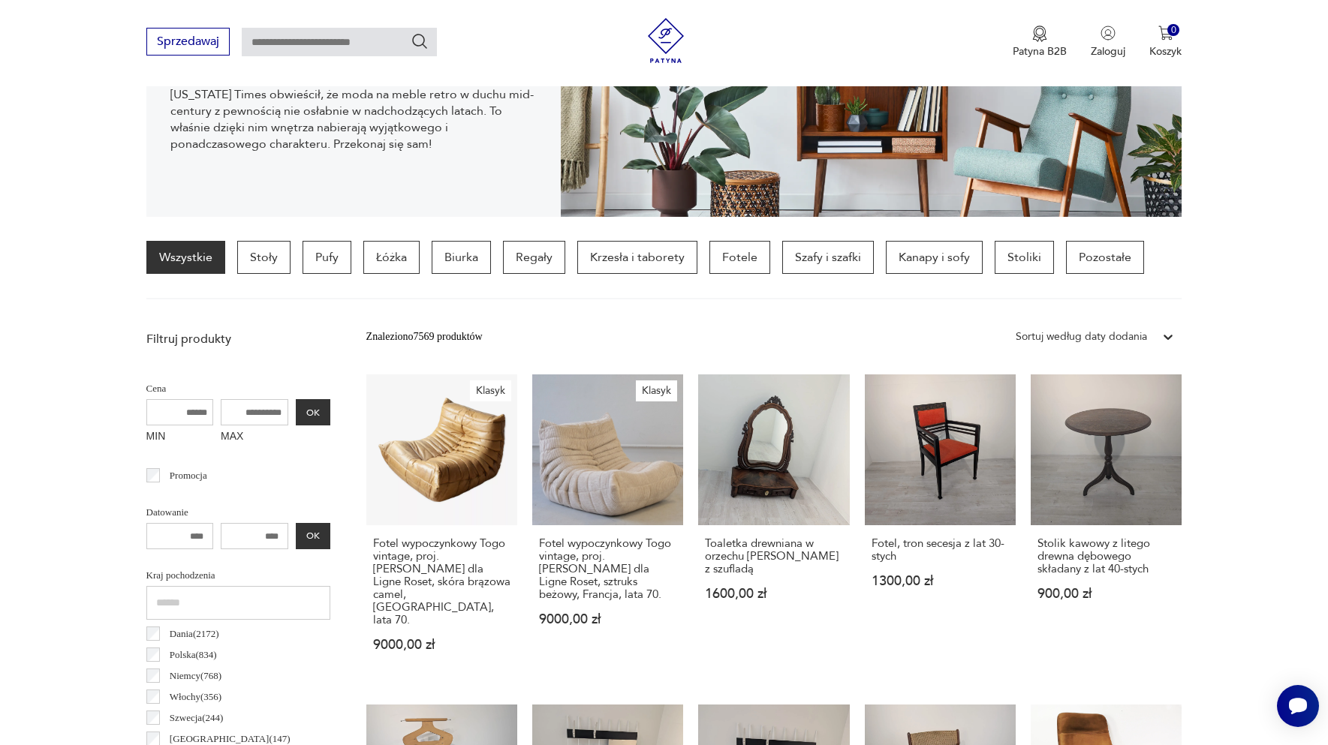
scroll to position [180, 0]
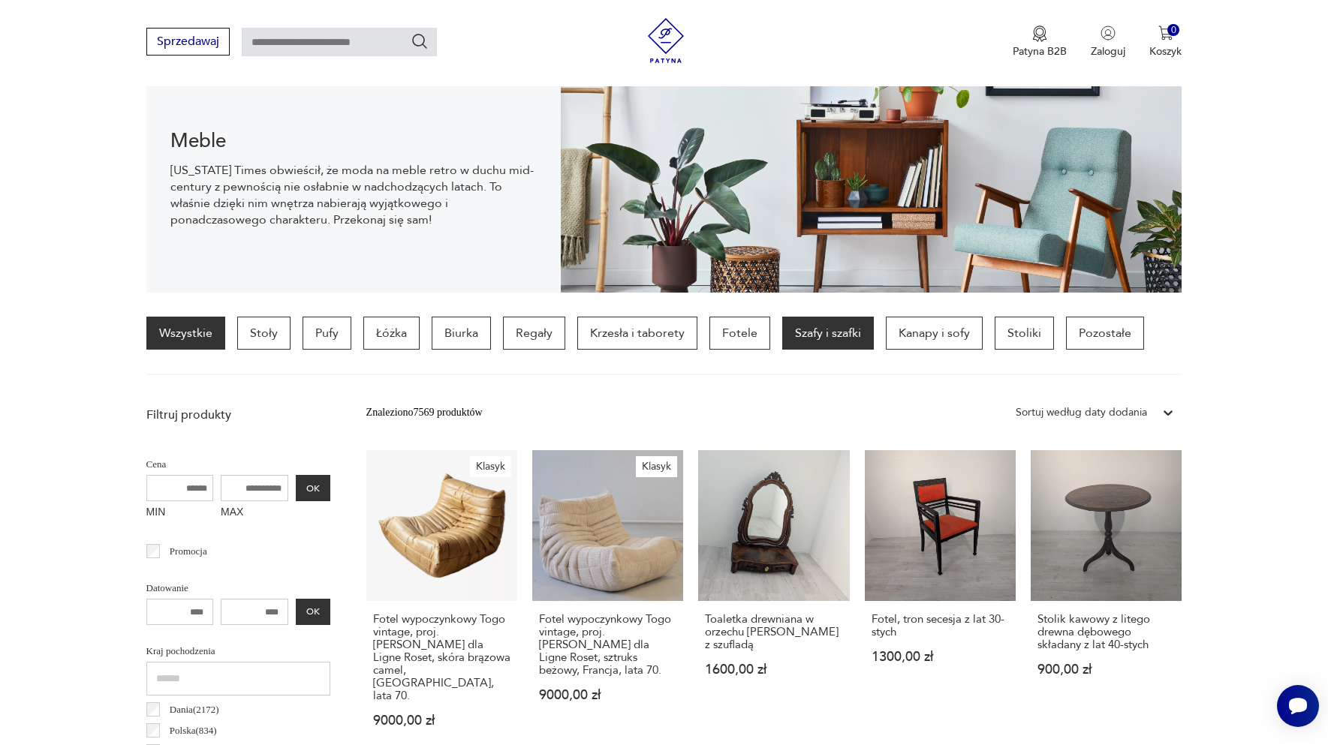
click at [787, 326] on p "Szafy i szafki" at bounding box center [828, 333] width 92 height 33
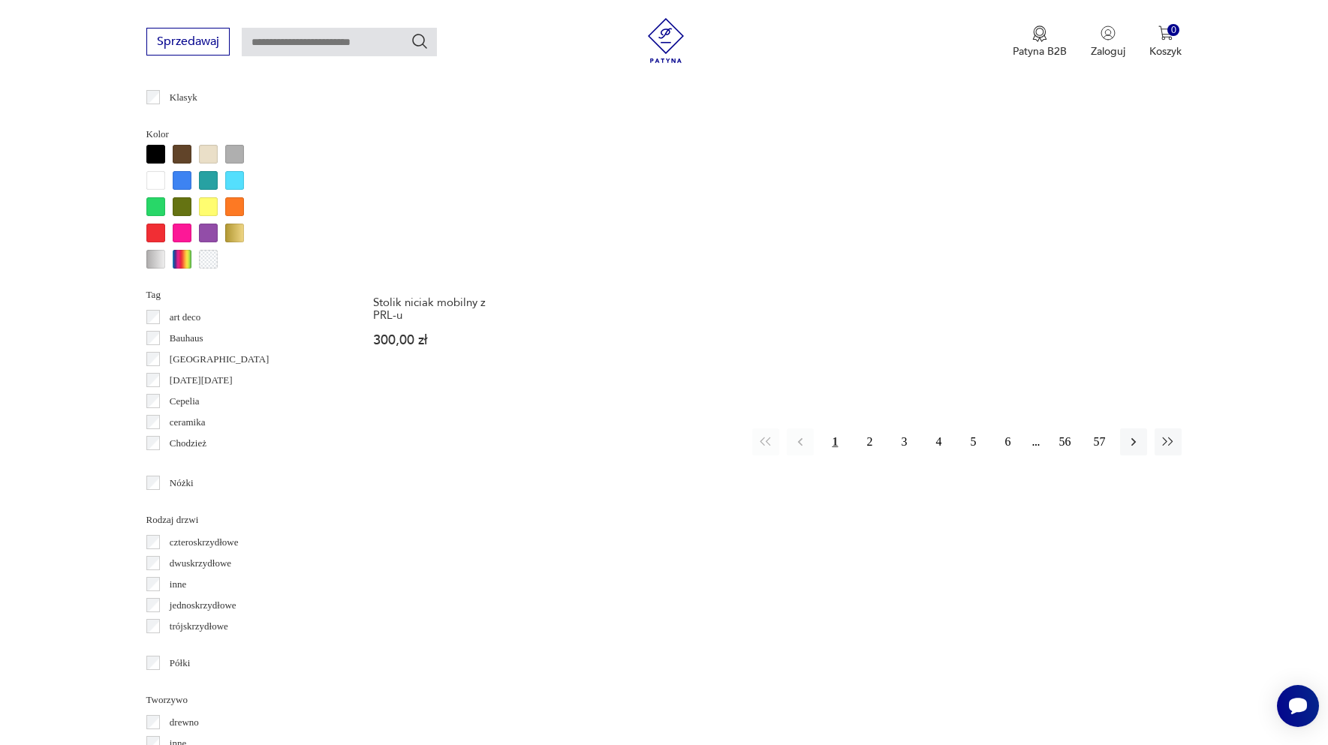
scroll to position [1381, 0]
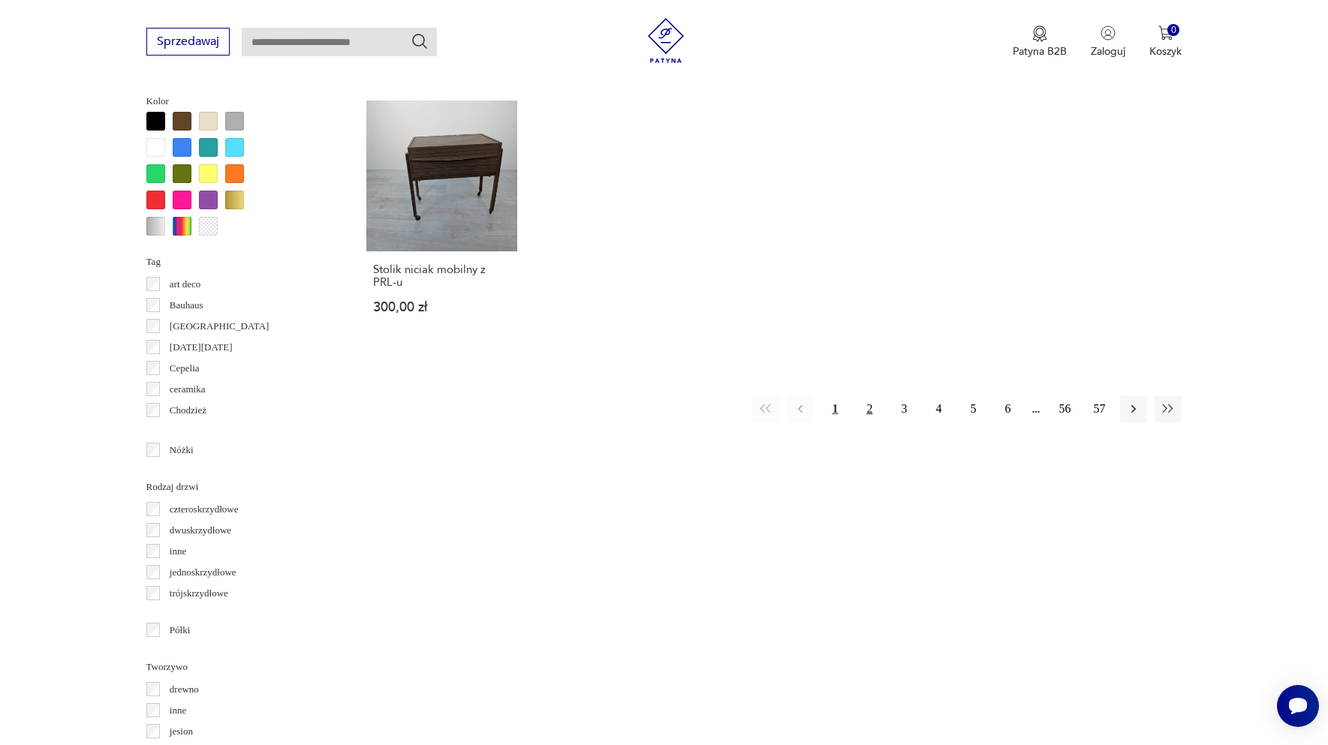
click at [862, 405] on button "2" at bounding box center [869, 409] width 27 height 27
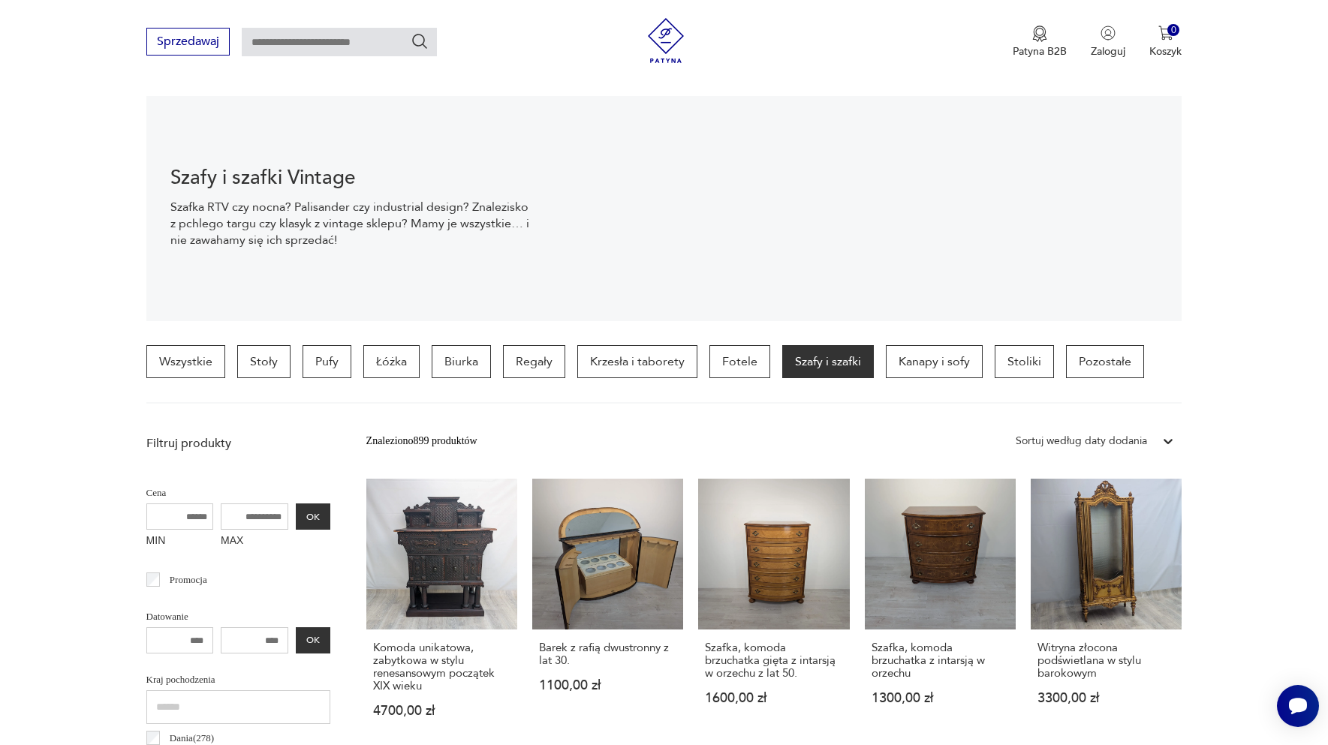
scroll to position [138, 0]
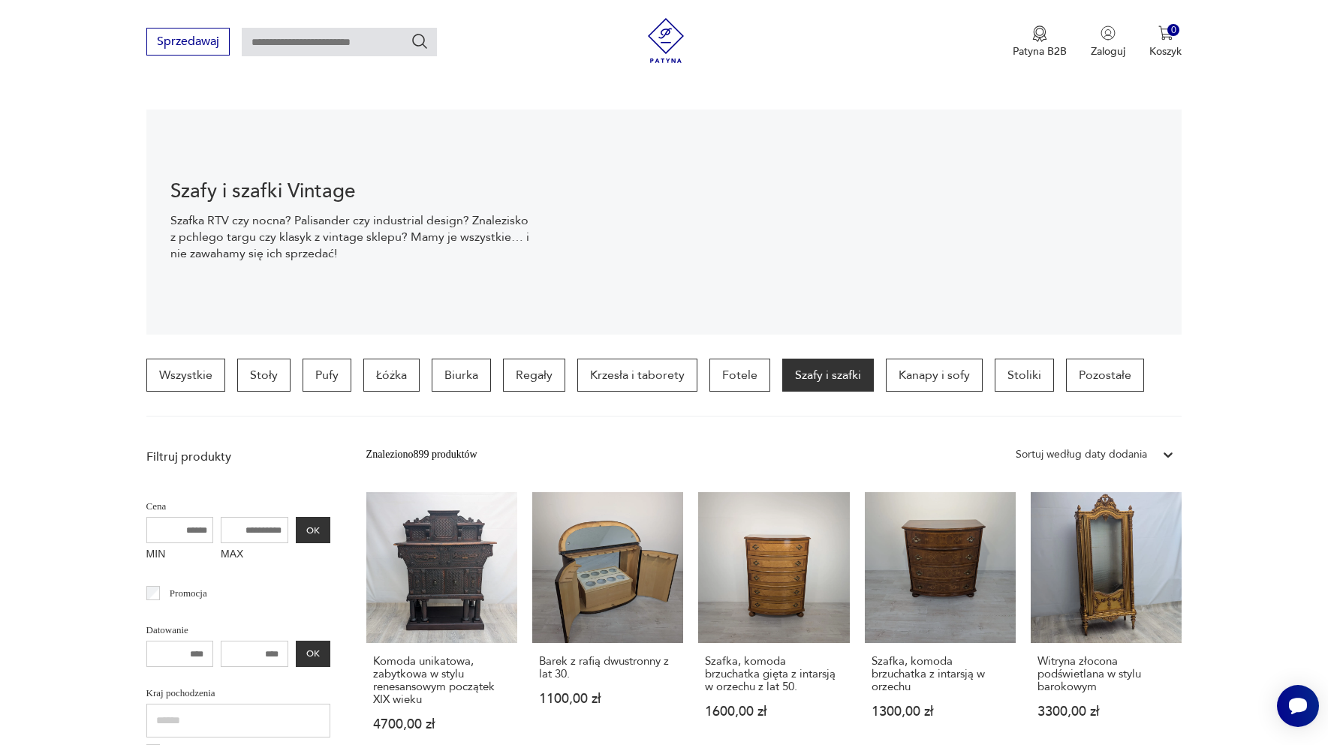
click at [1169, 453] on icon at bounding box center [1167, 454] width 15 height 15
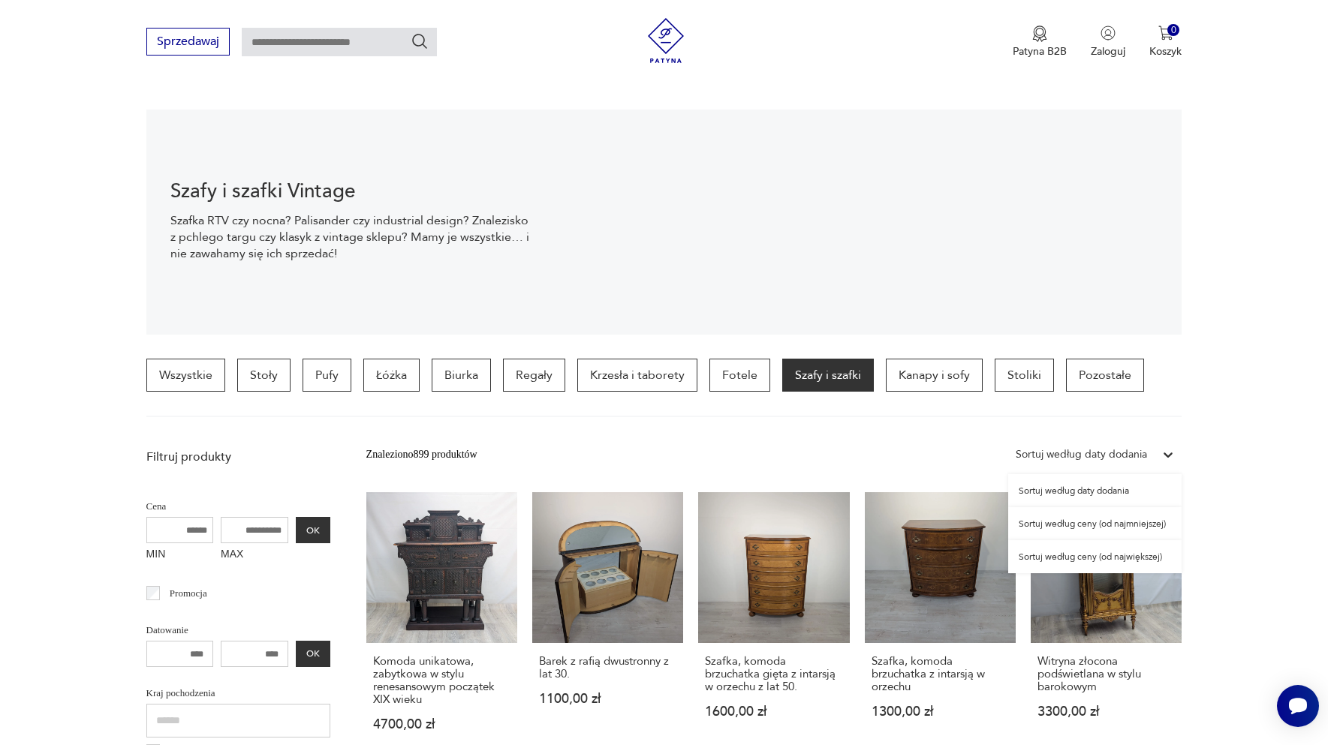
click at [1112, 528] on div "Sortuj według ceny (od najmniejszej)" at bounding box center [1094, 523] width 173 height 33
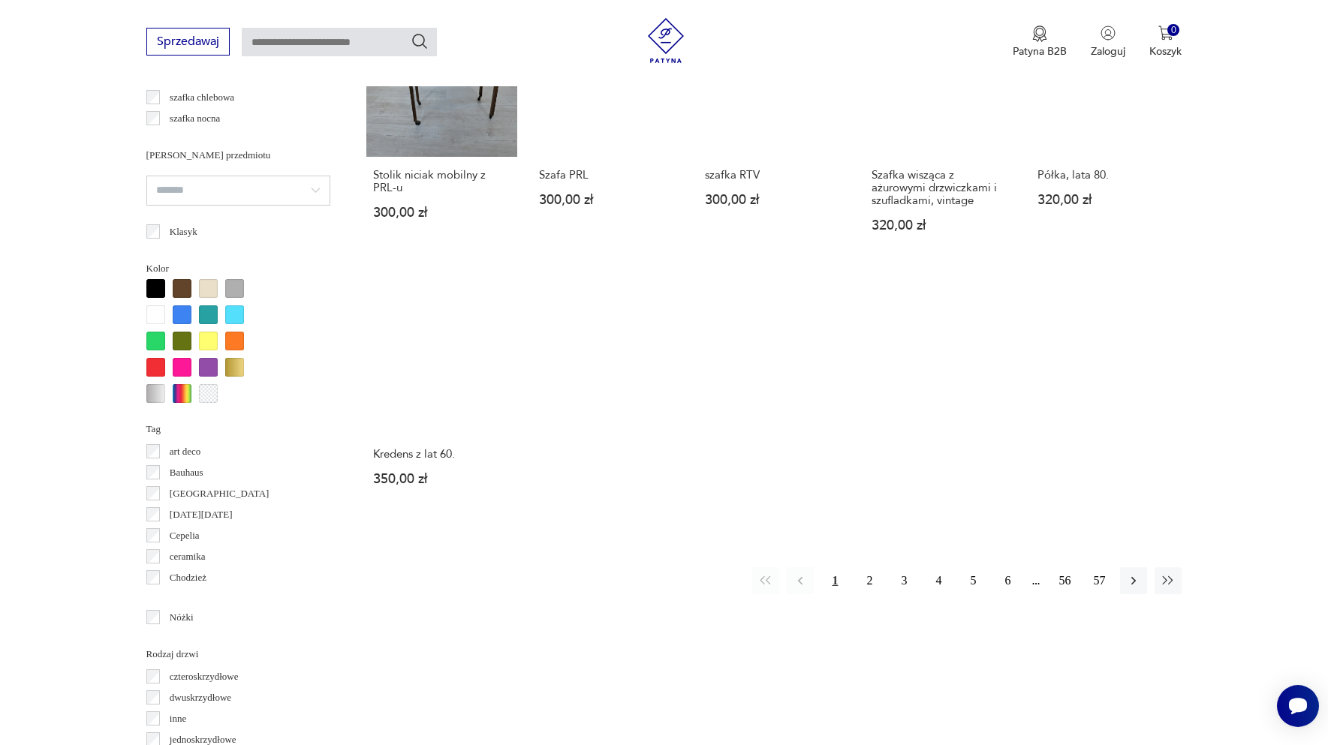
scroll to position [1228, 0]
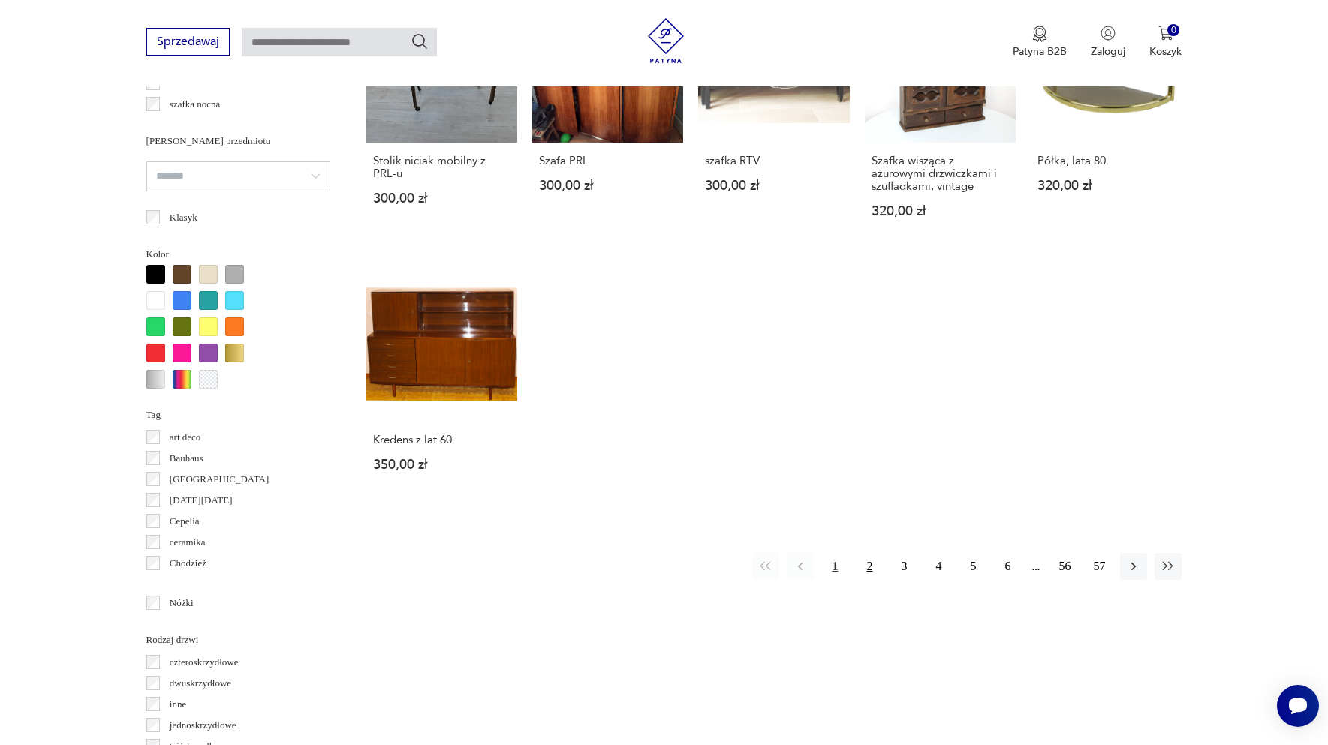
click at [873, 553] on button "2" at bounding box center [869, 566] width 27 height 27
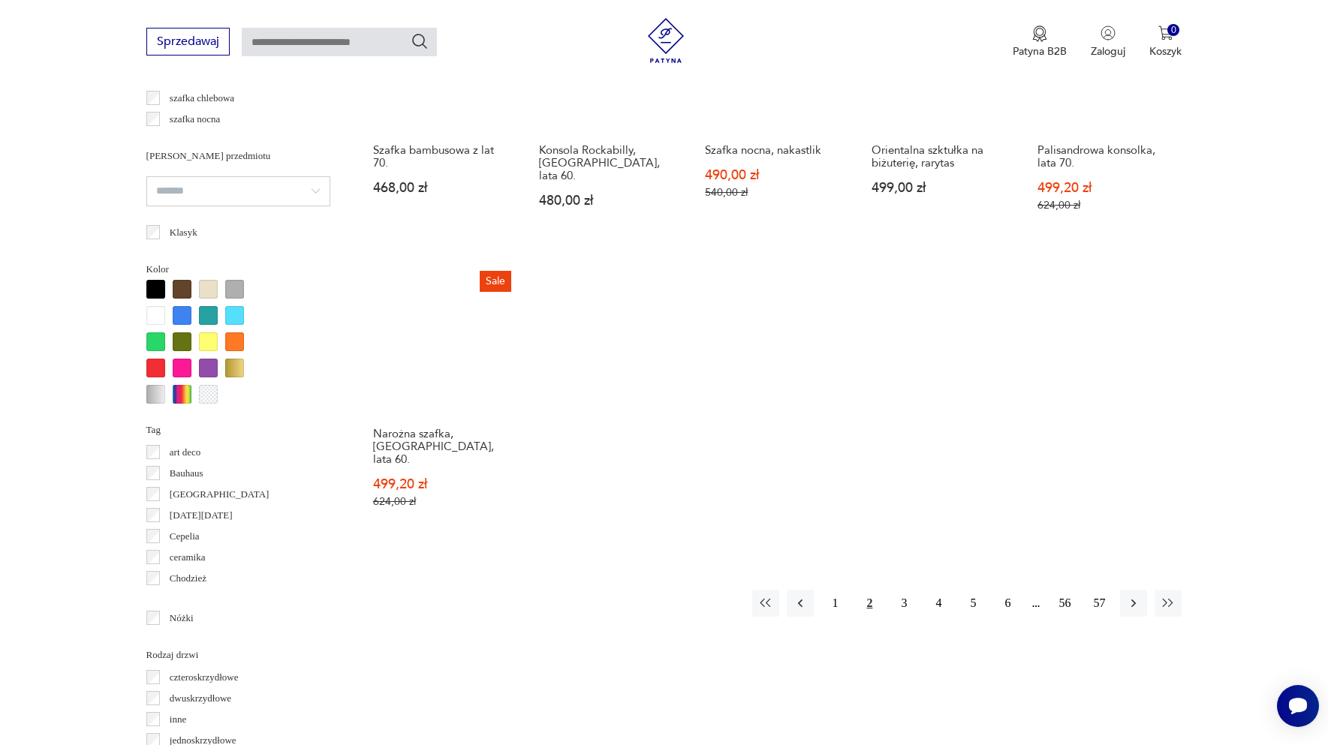
scroll to position [1223, 0]
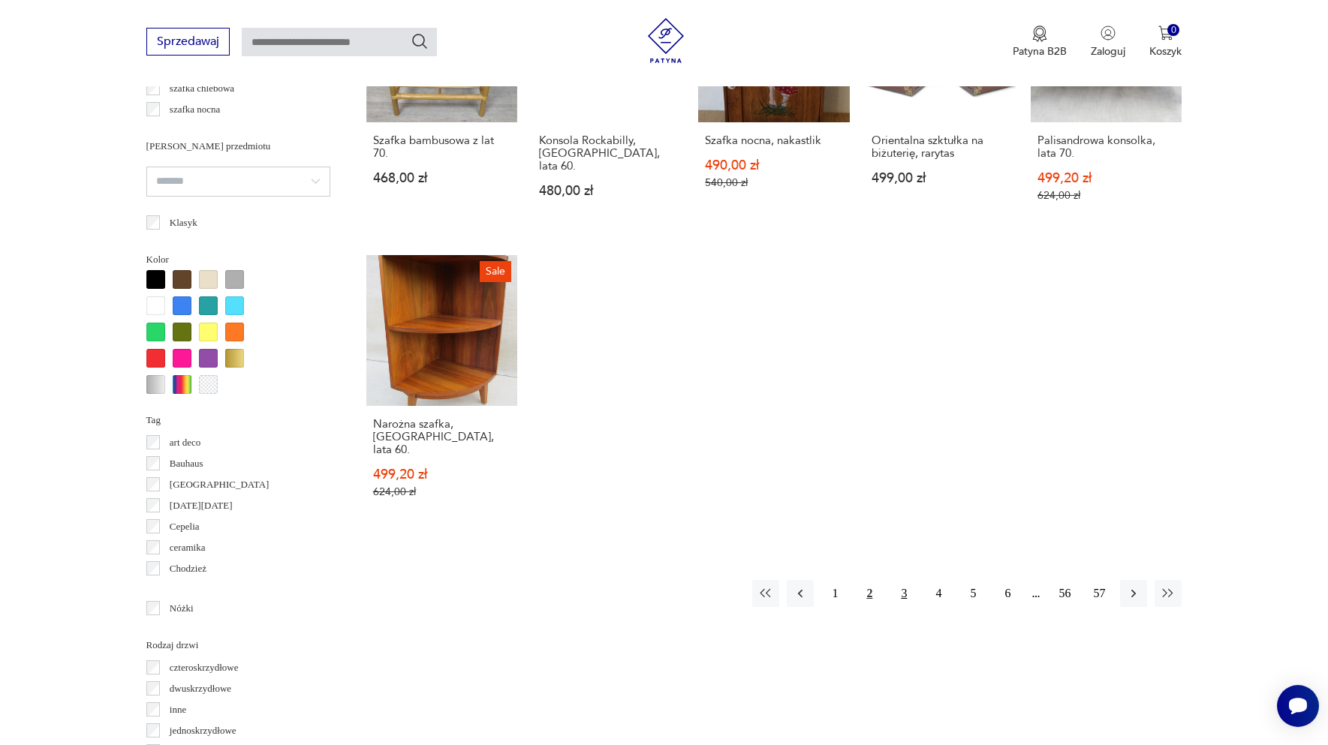
click at [904, 580] on button "3" at bounding box center [903, 593] width 27 height 27
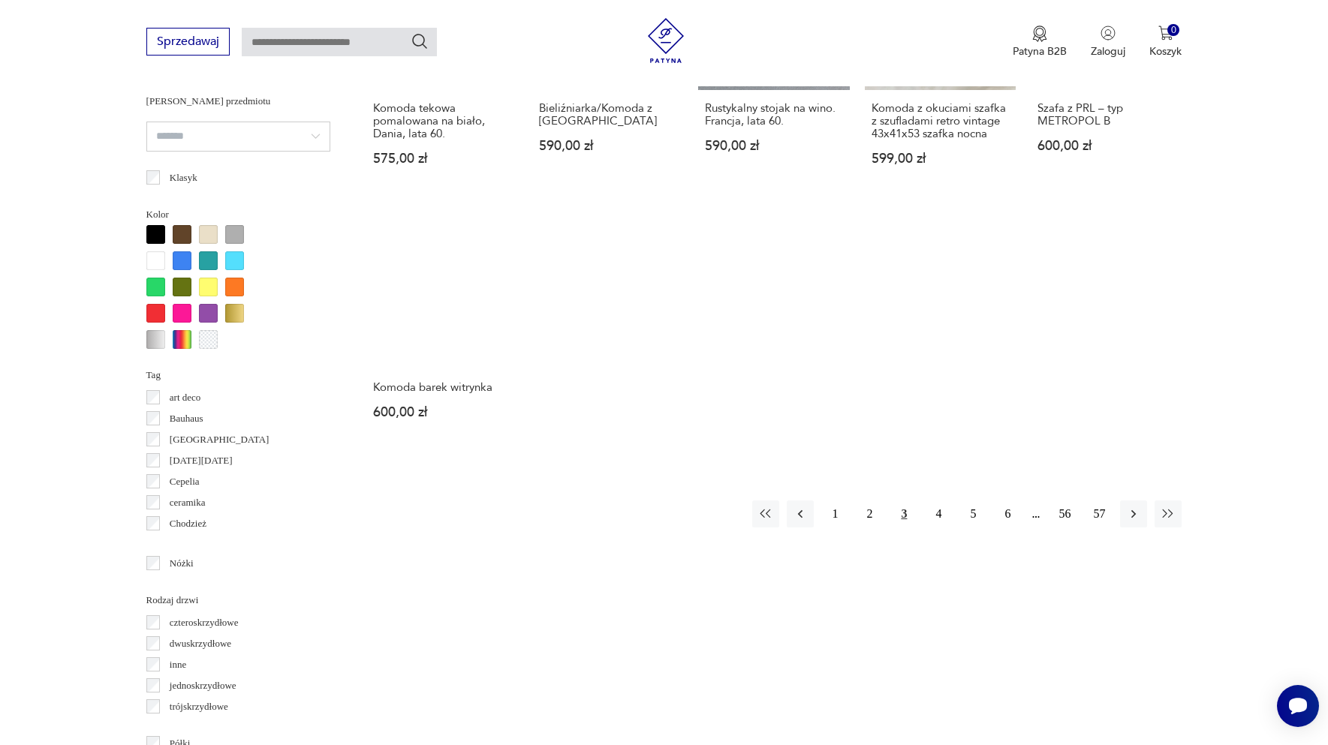
scroll to position [1289, 0]
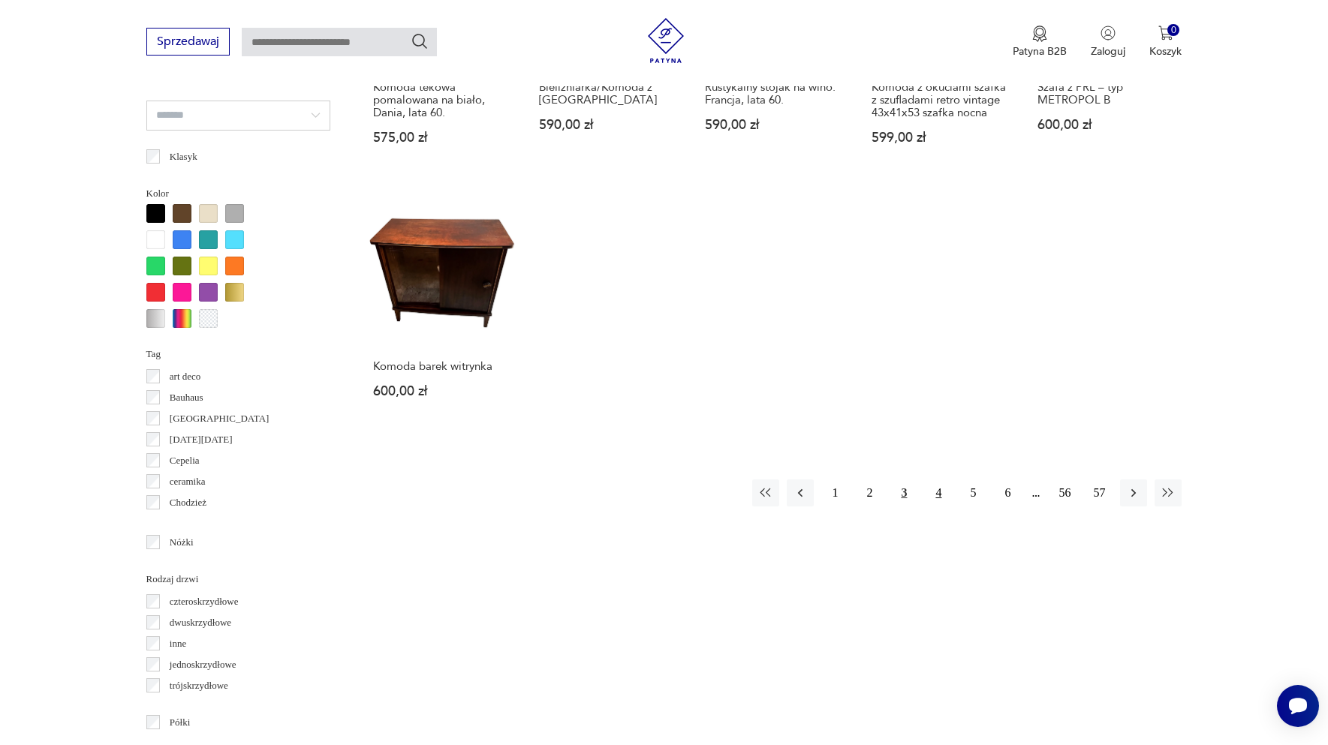
click at [933, 482] on button "4" at bounding box center [938, 493] width 27 height 27
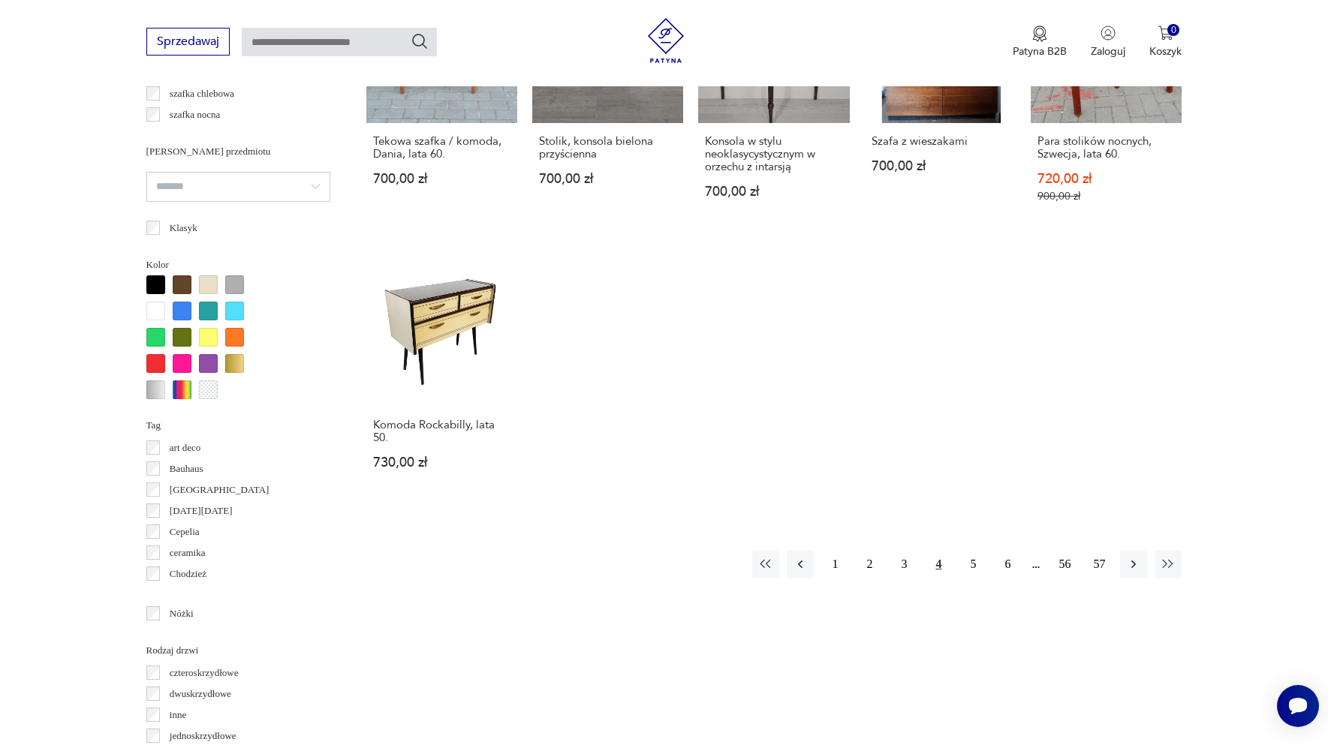
scroll to position [1223, 0]
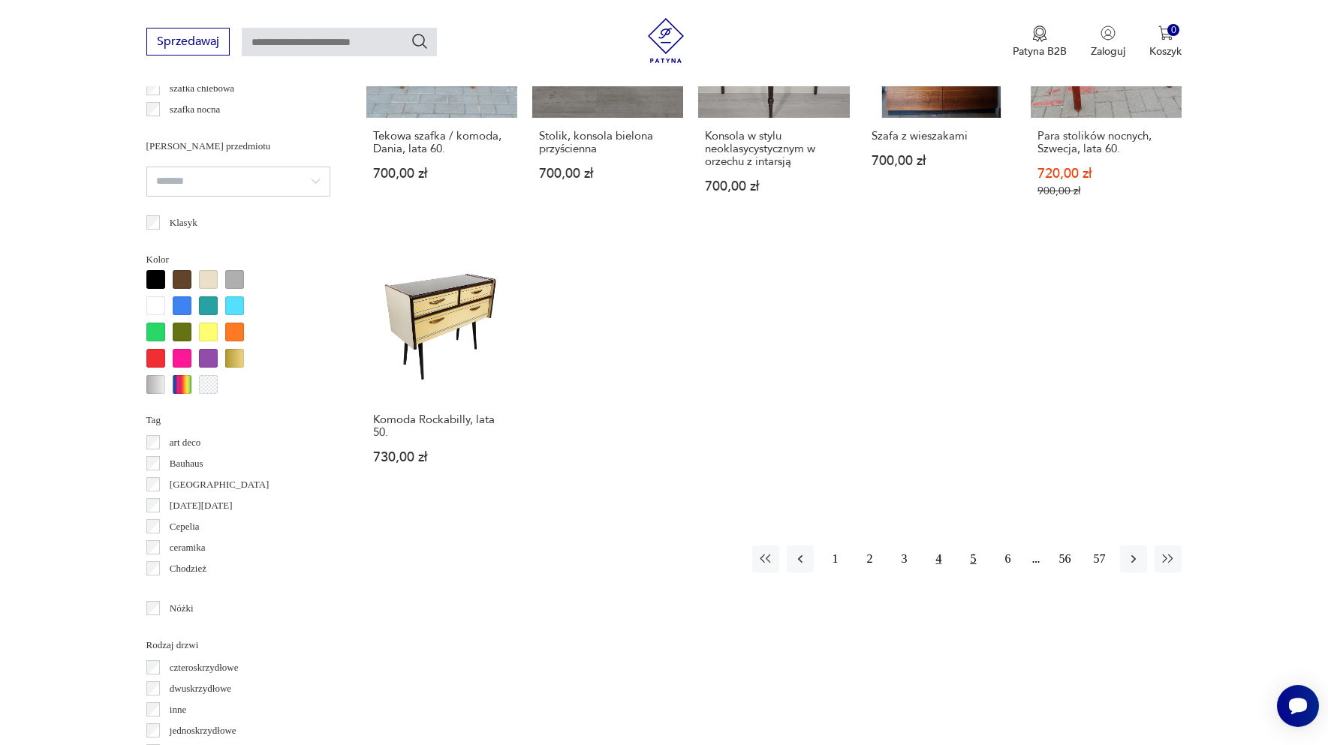
click at [975, 549] on button "5" at bounding box center [972, 559] width 27 height 27
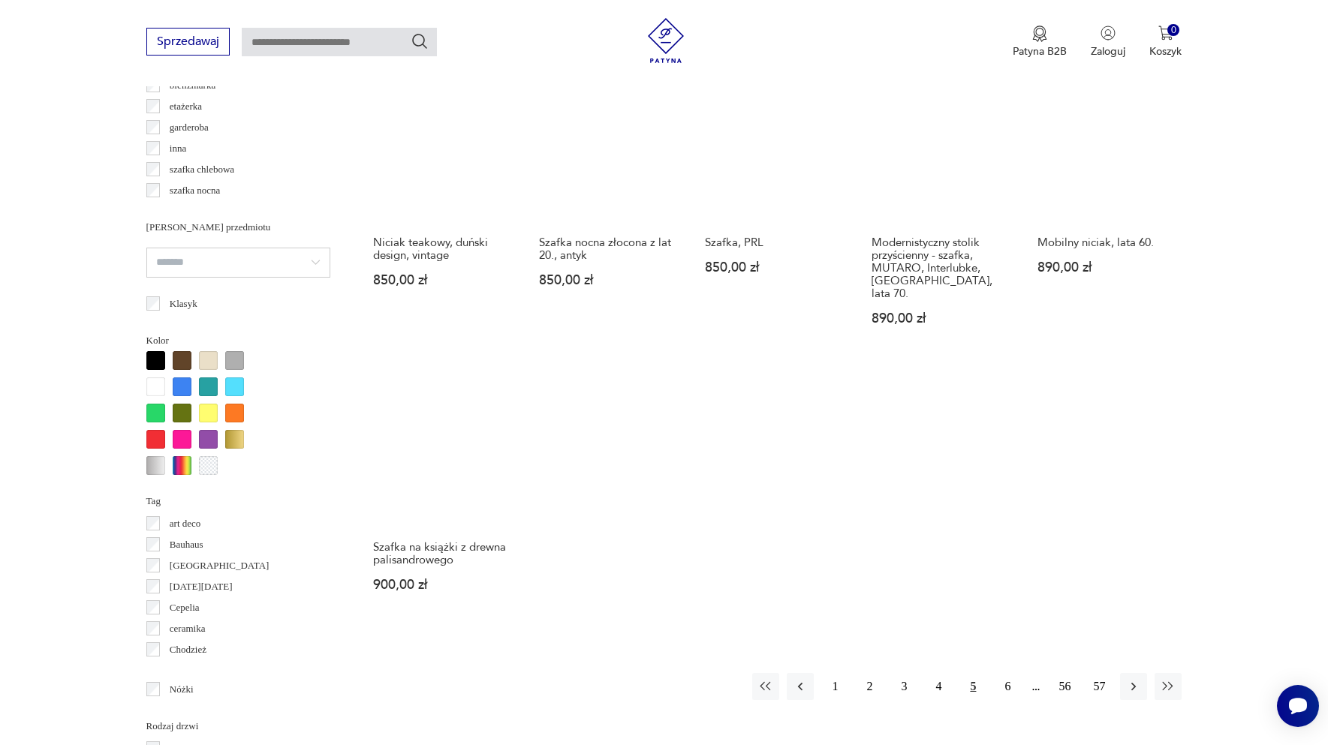
scroll to position [1145, 0]
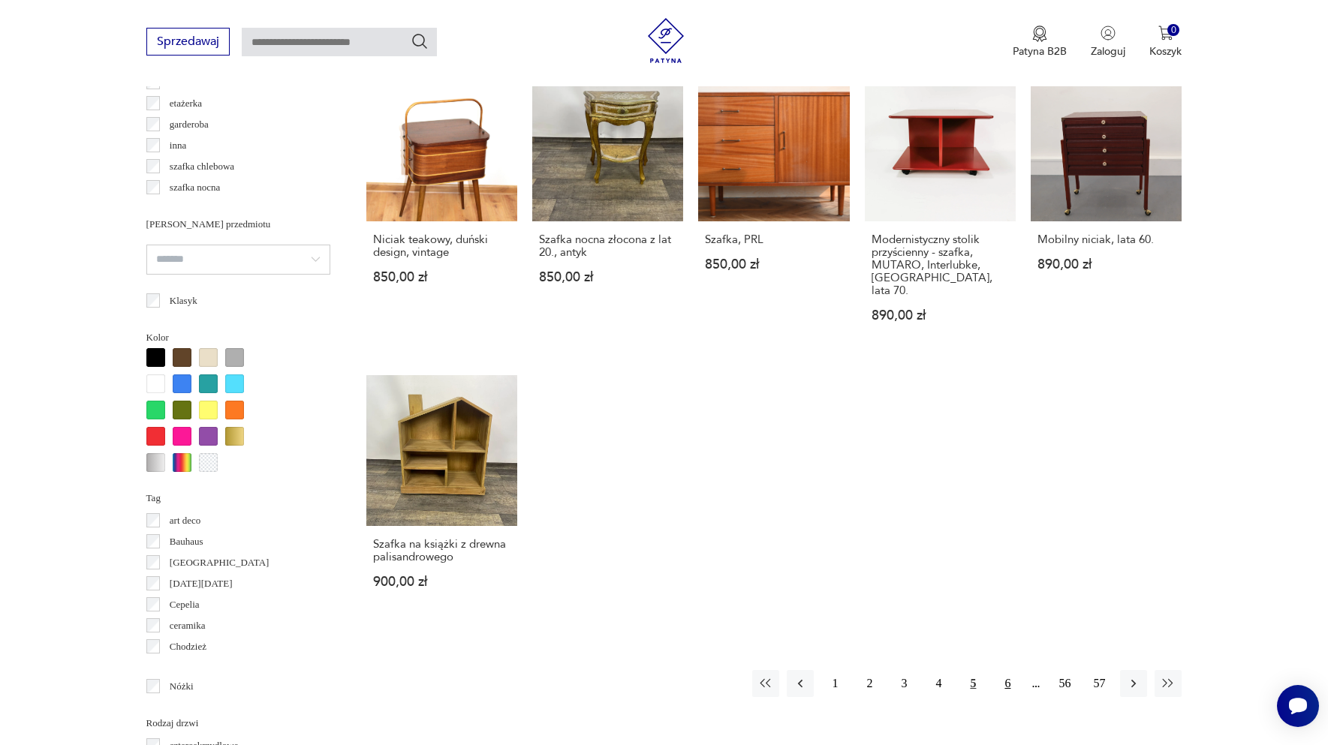
click at [1015, 670] on button "6" at bounding box center [1007, 683] width 27 height 27
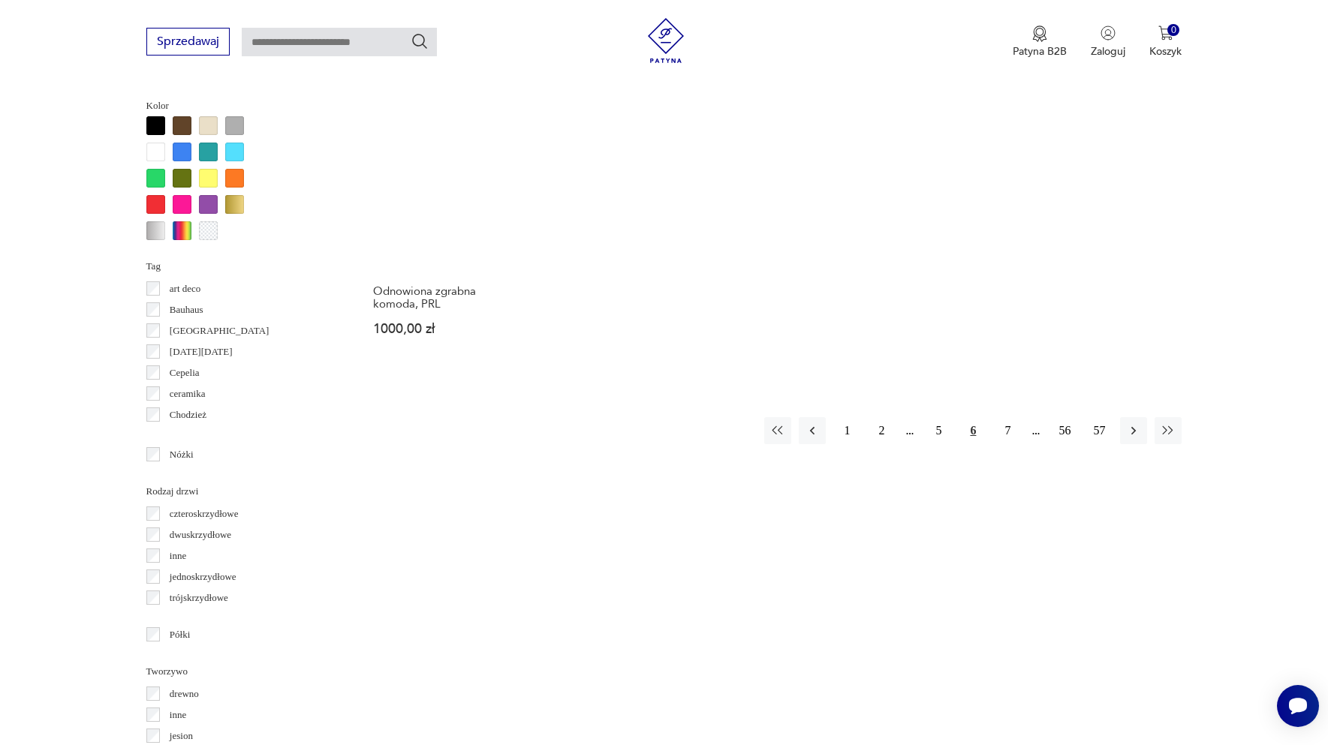
scroll to position [1400, 0]
